Goal: Task Accomplishment & Management: Manage account settings

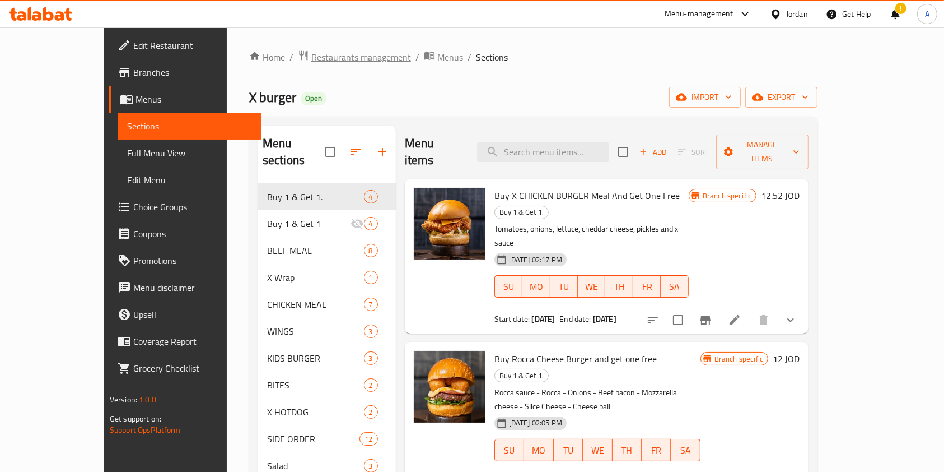
click at [311, 60] on span "Restaurants management" at bounding box center [361, 56] width 100 height 13
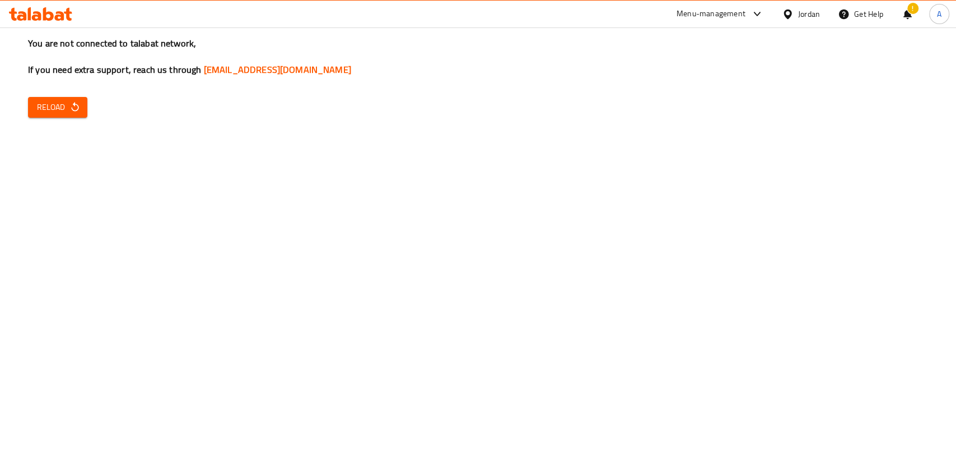
click at [63, 108] on span "Reload" at bounding box center [57, 107] width 41 height 14
click at [54, 103] on span "Reload" at bounding box center [57, 107] width 41 height 14
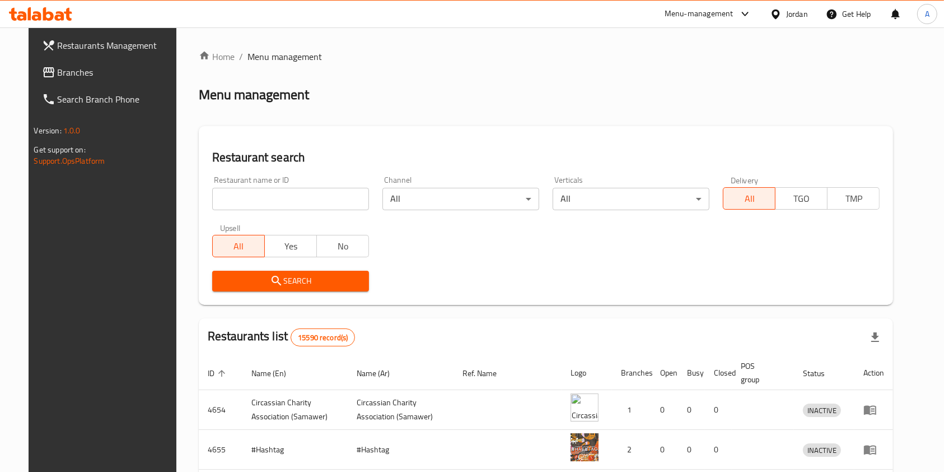
click at [267, 202] on input "search" at bounding box center [290, 199] width 157 height 22
type input "the cake shop"
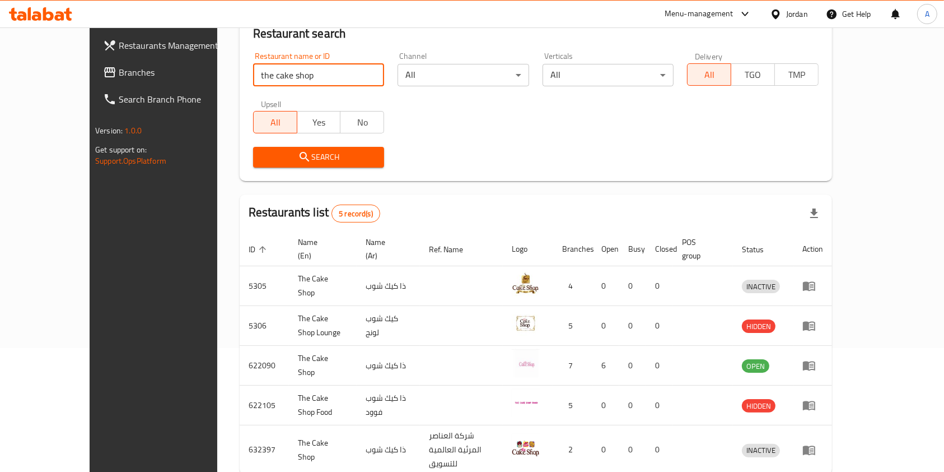
scroll to position [162, 0]
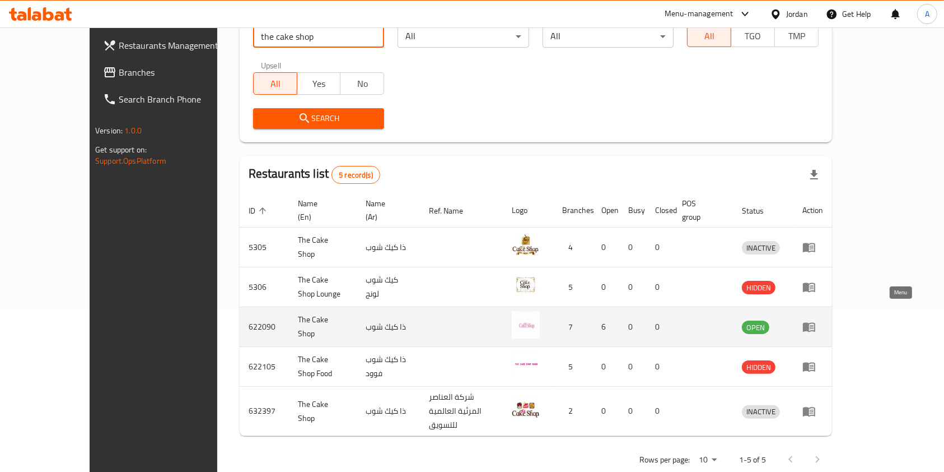
click at [814, 325] on icon "enhanced table" at bounding box center [812, 327] width 4 height 4
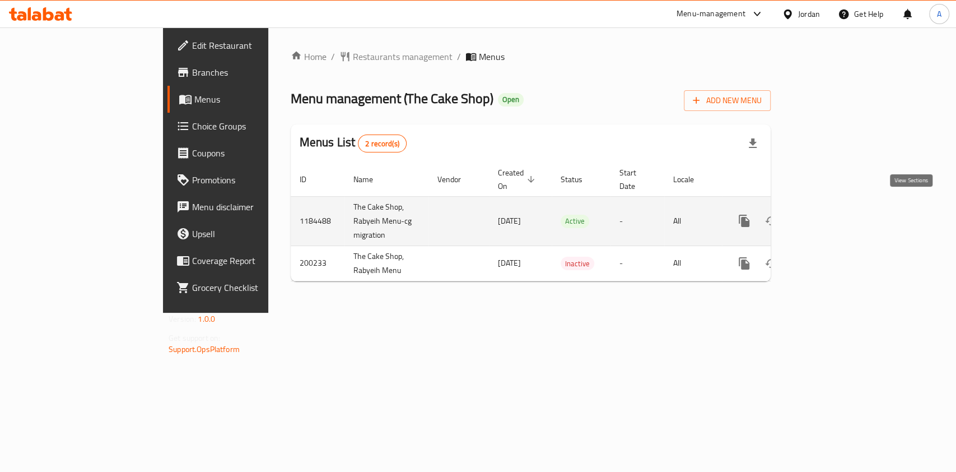
click at [832, 214] on icon "enhanced table" at bounding box center [824, 220] width 13 height 13
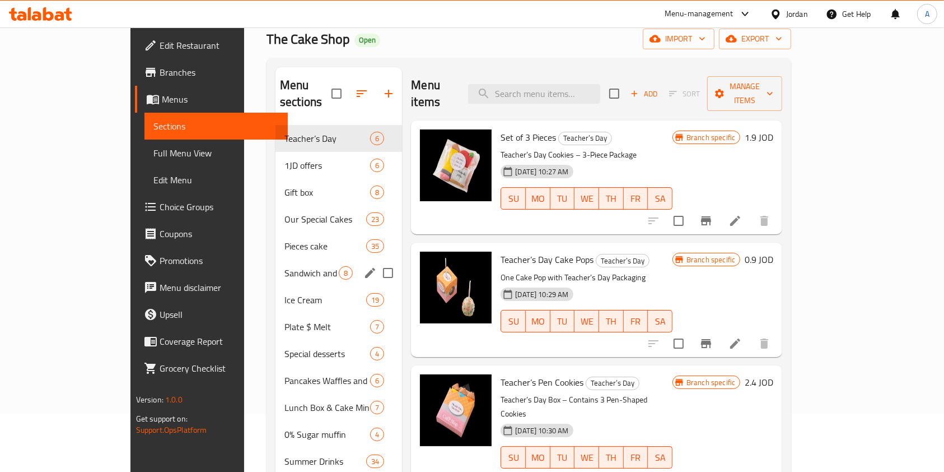
scroll to position [55, 0]
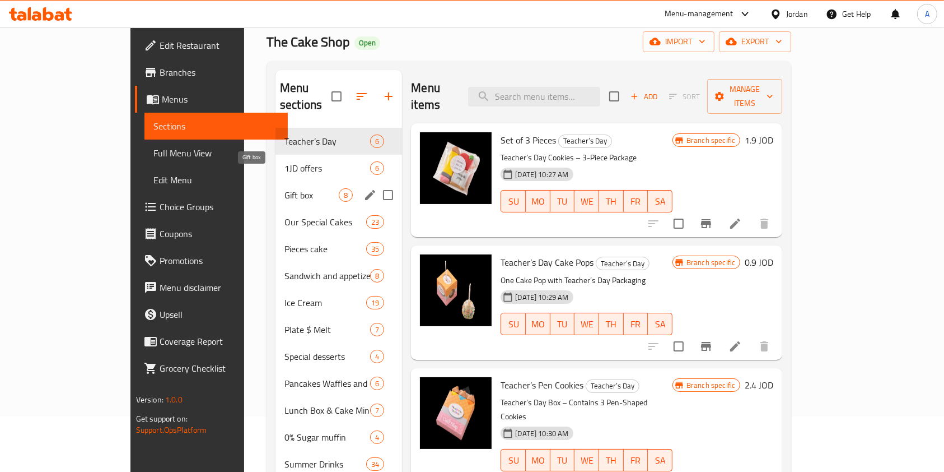
click at [285, 188] on span "Gift box" at bounding box center [312, 194] width 54 height 13
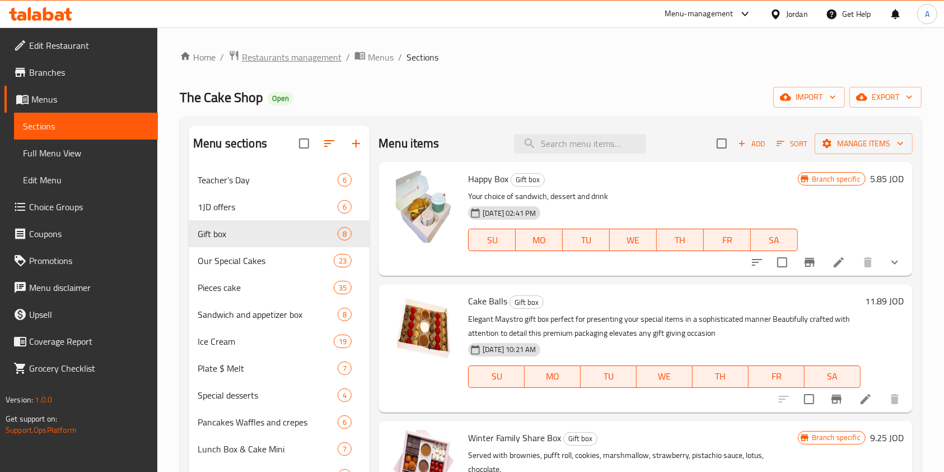
click at [294, 50] on span "Restaurants management" at bounding box center [292, 56] width 100 height 13
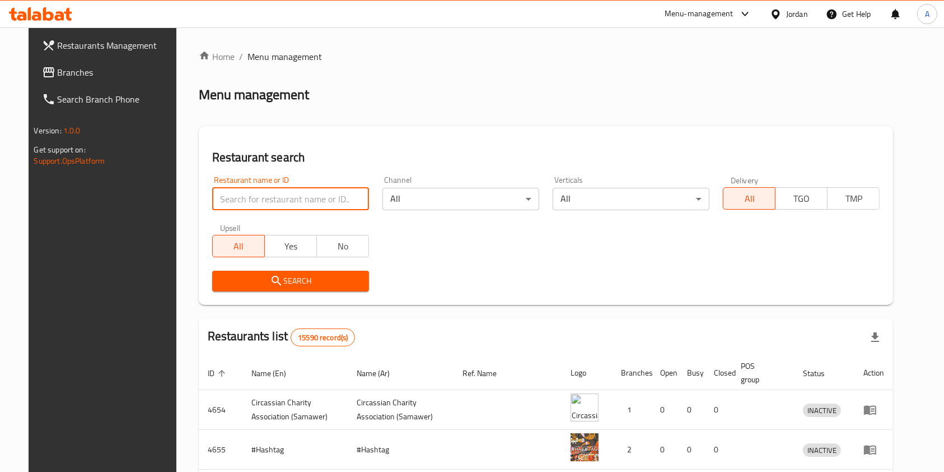
click at [274, 201] on input "search" at bounding box center [290, 199] width 157 height 22
type input "pizza italia"
click button "Search" at bounding box center [290, 281] width 157 height 21
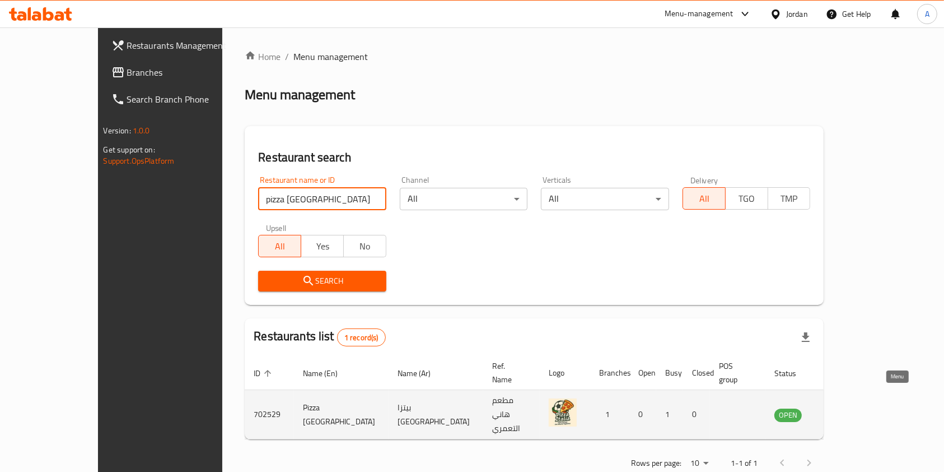
click at [854, 408] on link "enhanced table" at bounding box center [843, 414] width 21 height 13
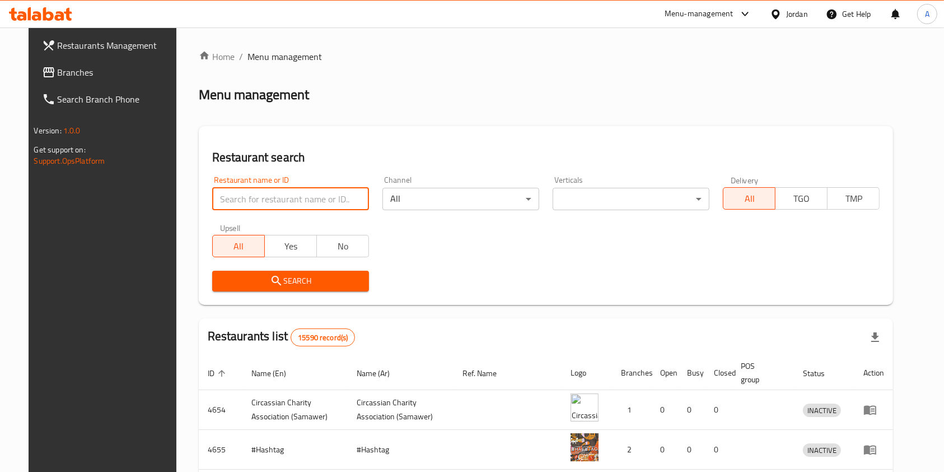
click at [268, 202] on input "search" at bounding box center [290, 199] width 157 height 22
type input "pizza italia"
click button "Search" at bounding box center [290, 281] width 157 height 21
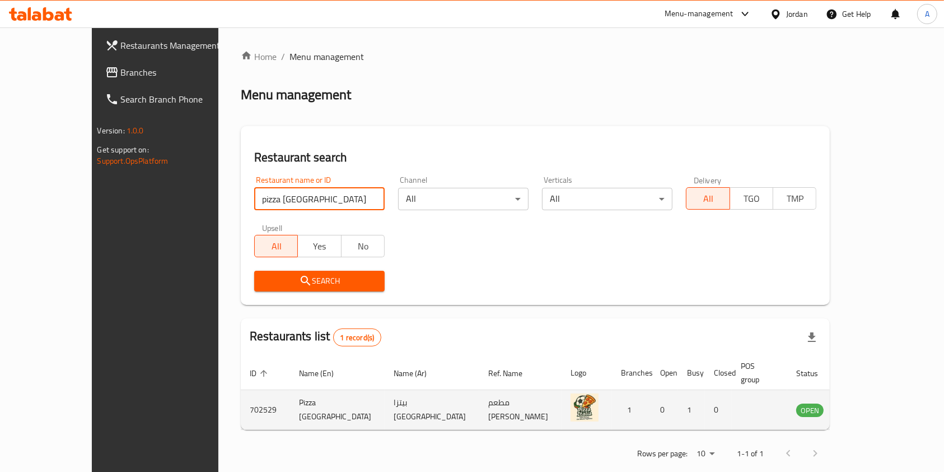
click at [241, 401] on td "702529" at bounding box center [265, 410] width 49 height 40
copy td "702529"
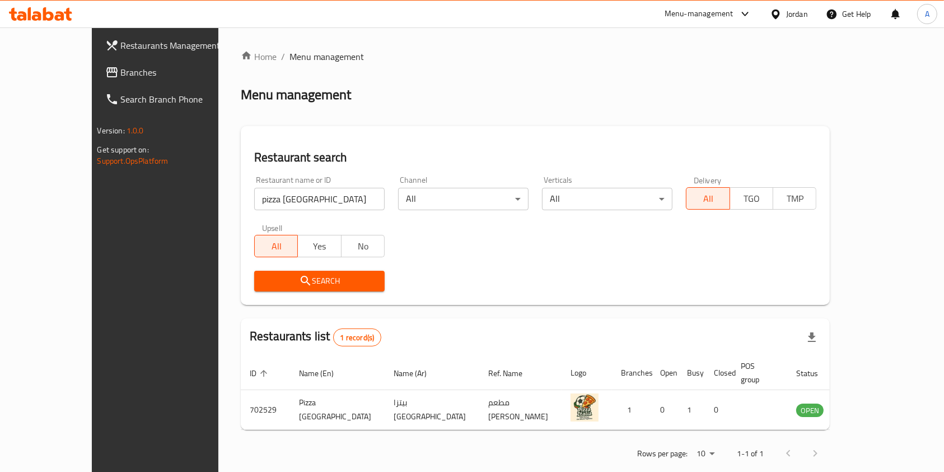
click at [296, 199] on input "pizza italia" at bounding box center [319, 199] width 131 height 22
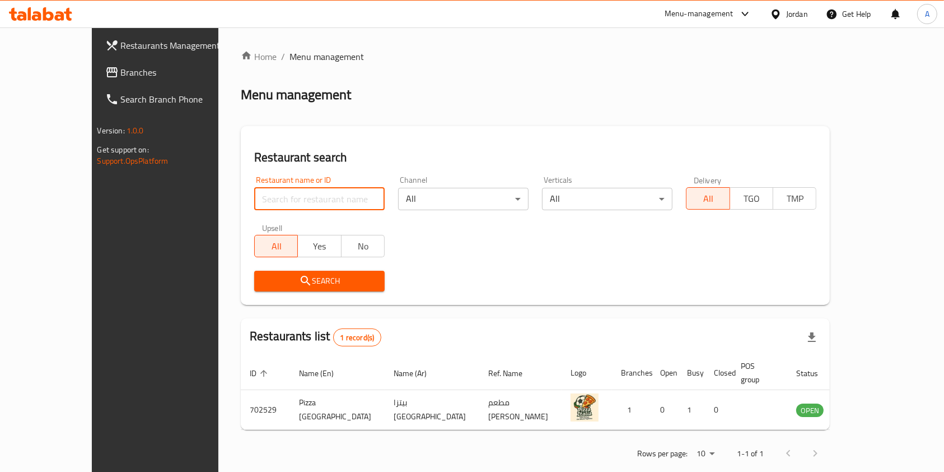
type input "ئ"
click button "Search" at bounding box center [319, 281] width 131 height 21
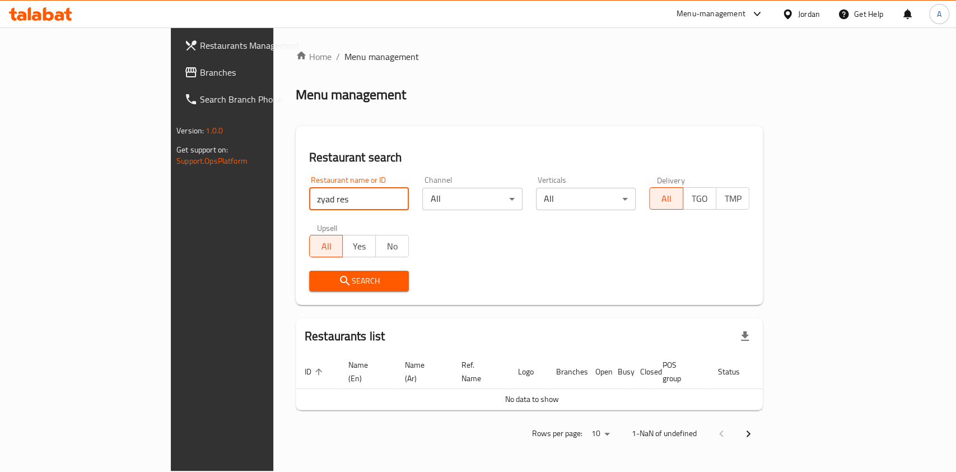
type input "zyad res"
click button "Search" at bounding box center [359, 281] width 100 height 21
type input "reef"
click button "Search" at bounding box center [359, 281] width 100 height 21
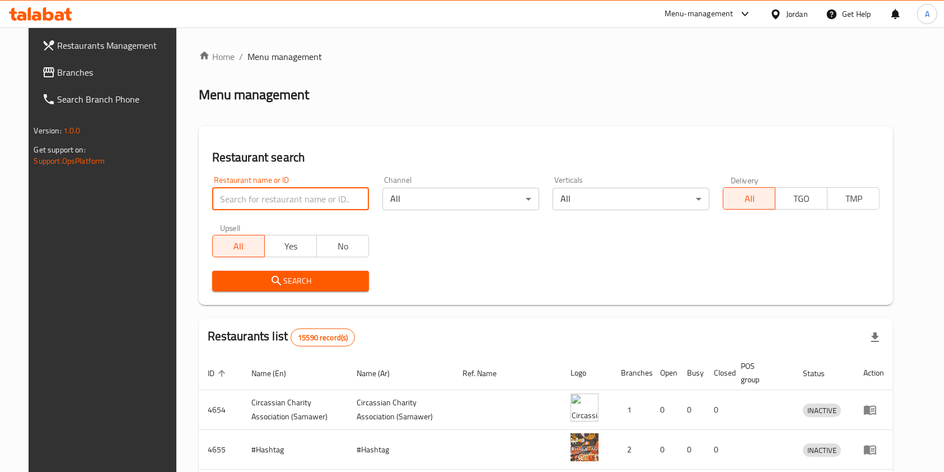
click at [237, 195] on input "search" at bounding box center [290, 199] width 157 height 22
type input "zyad"
click button "Search" at bounding box center [290, 281] width 157 height 21
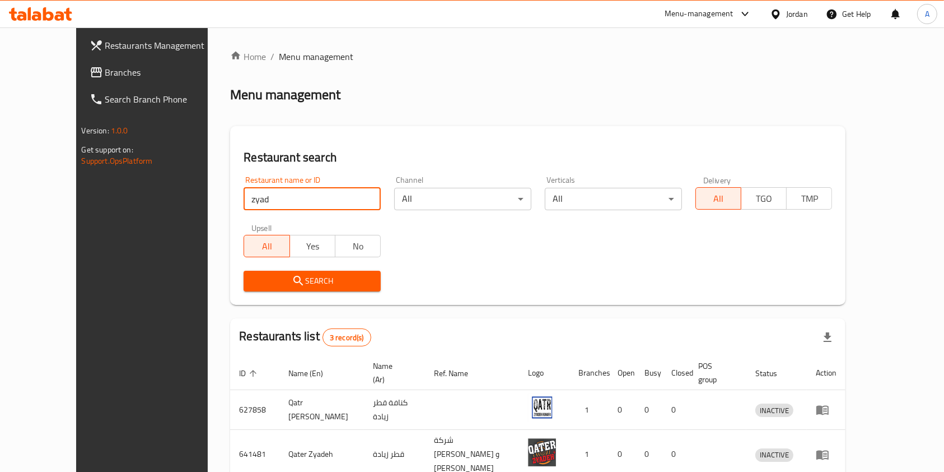
scroll to position [84, 0]
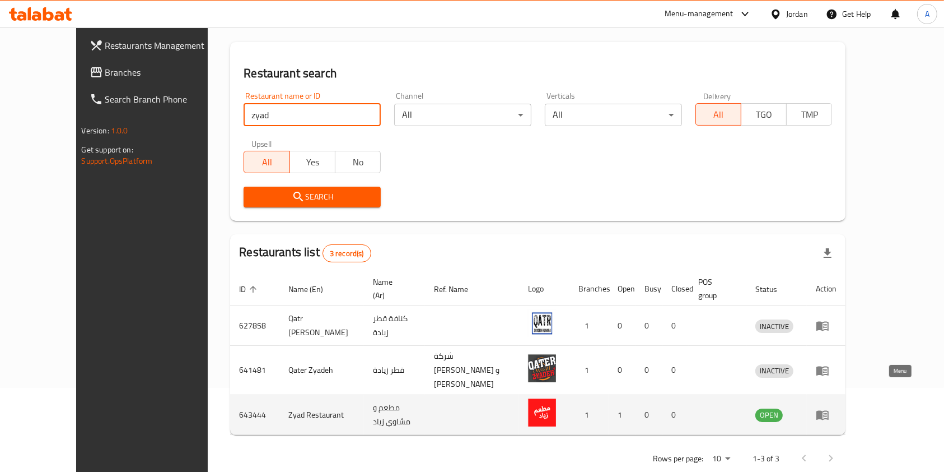
click at [830, 408] on icon "enhanced table" at bounding box center [822, 414] width 13 height 13
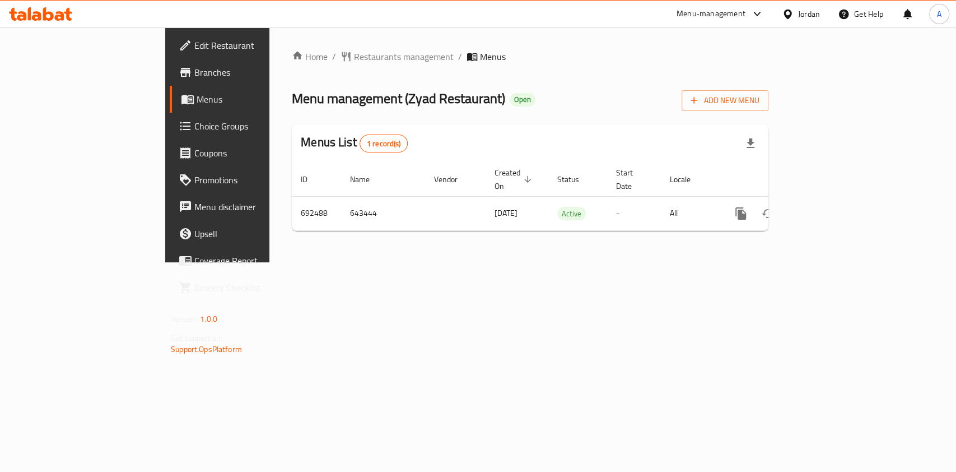
click at [194, 45] on span "Edit Restaurant" at bounding box center [255, 45] width 122 height 13
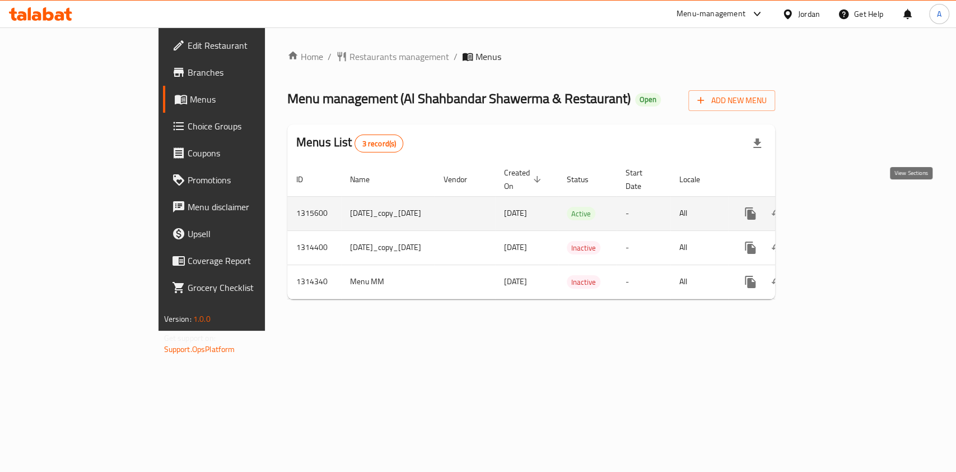
click at [845, 200] on link "enhanced table" at bounding box center [831, 213] width 27 height 27
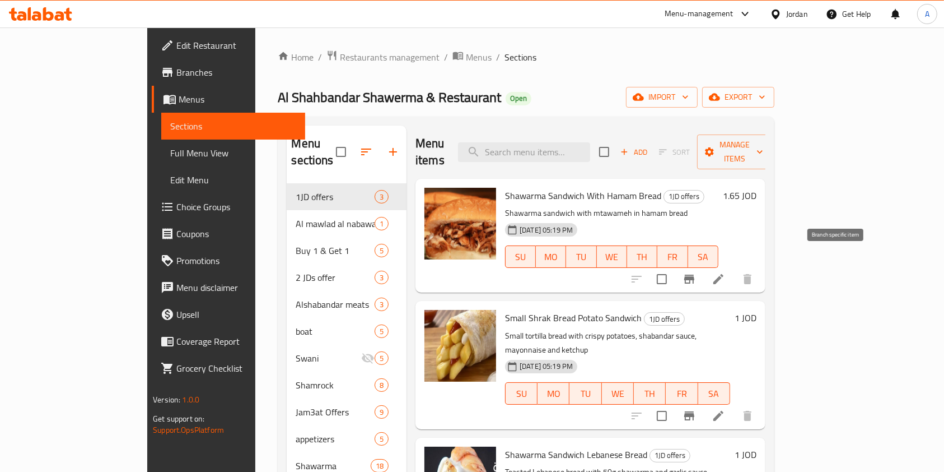
click at [696, 272] on icon "Branch-specific-item" at bounding box center [689, 278] width 13 height 13
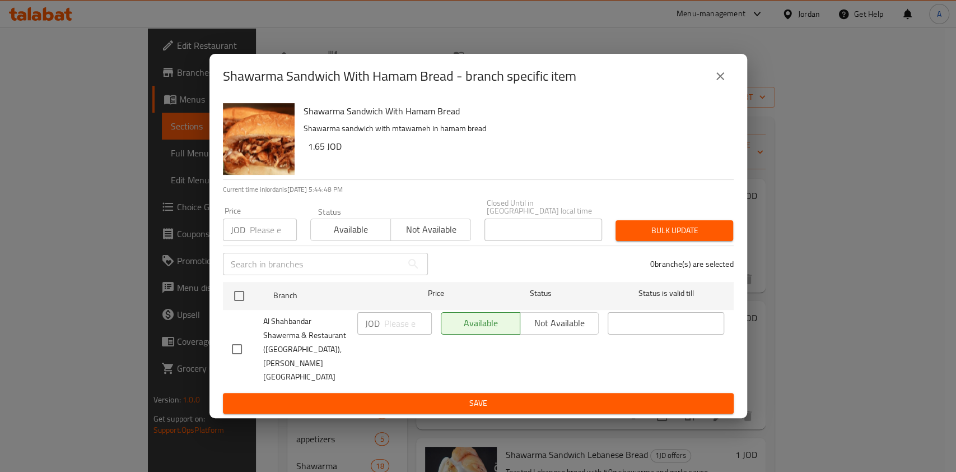
click at [721, 83] on icon "close" at bounding box center [720, 75] width 13 height 13
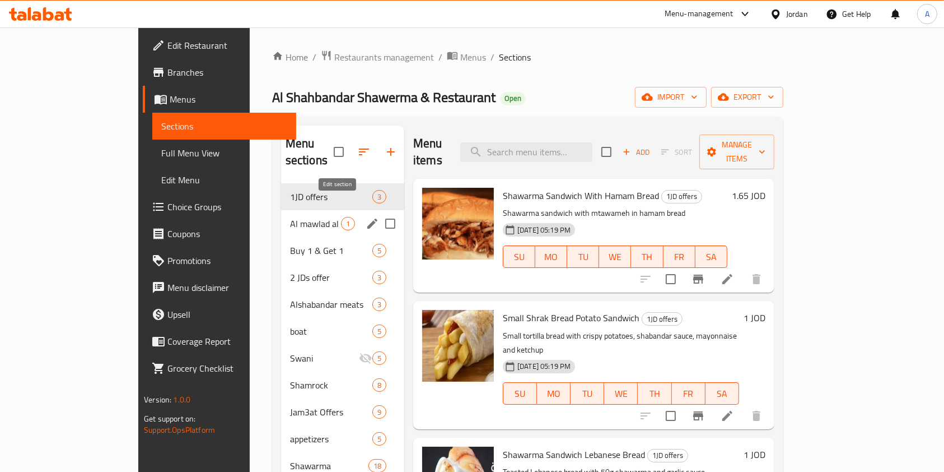
click at [366, 217] on icon "edit" at bounding box center [372, 223] width 13 height 13
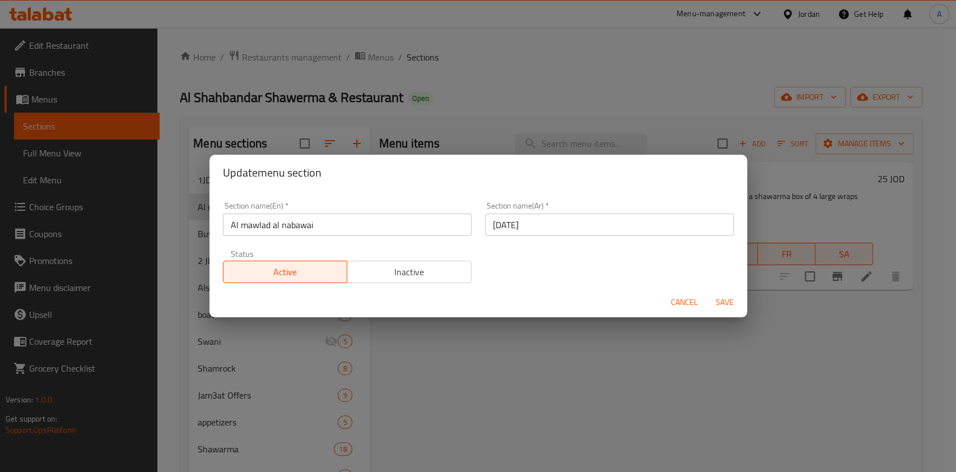
click at [362, 226] on input "Al mawlad al nabawai" at bounding box center [347, 224] width 249 height 22
type input "Opening Offer"
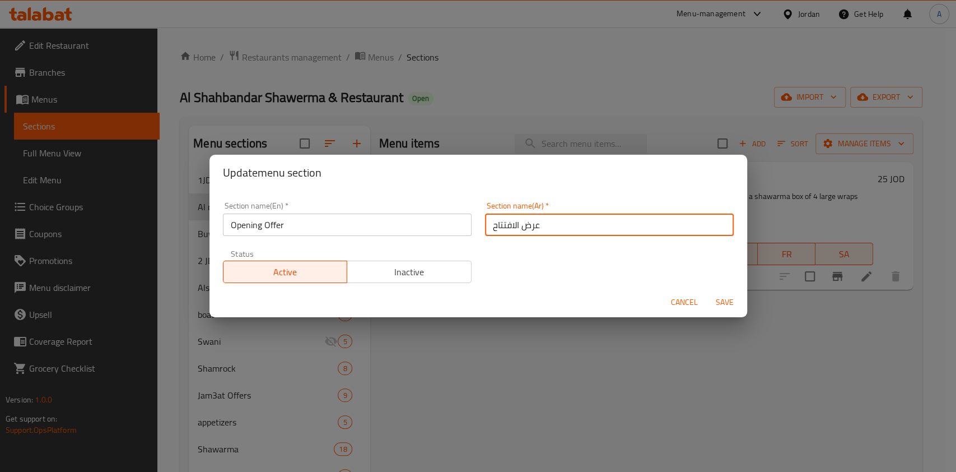
type input "عرض الافتتاح"
click at [721, 302] on span "Save" at bounding box center [724, 302] width 27 height 14
